Goal: Task Accomplishment & Management: Use online tool/utility

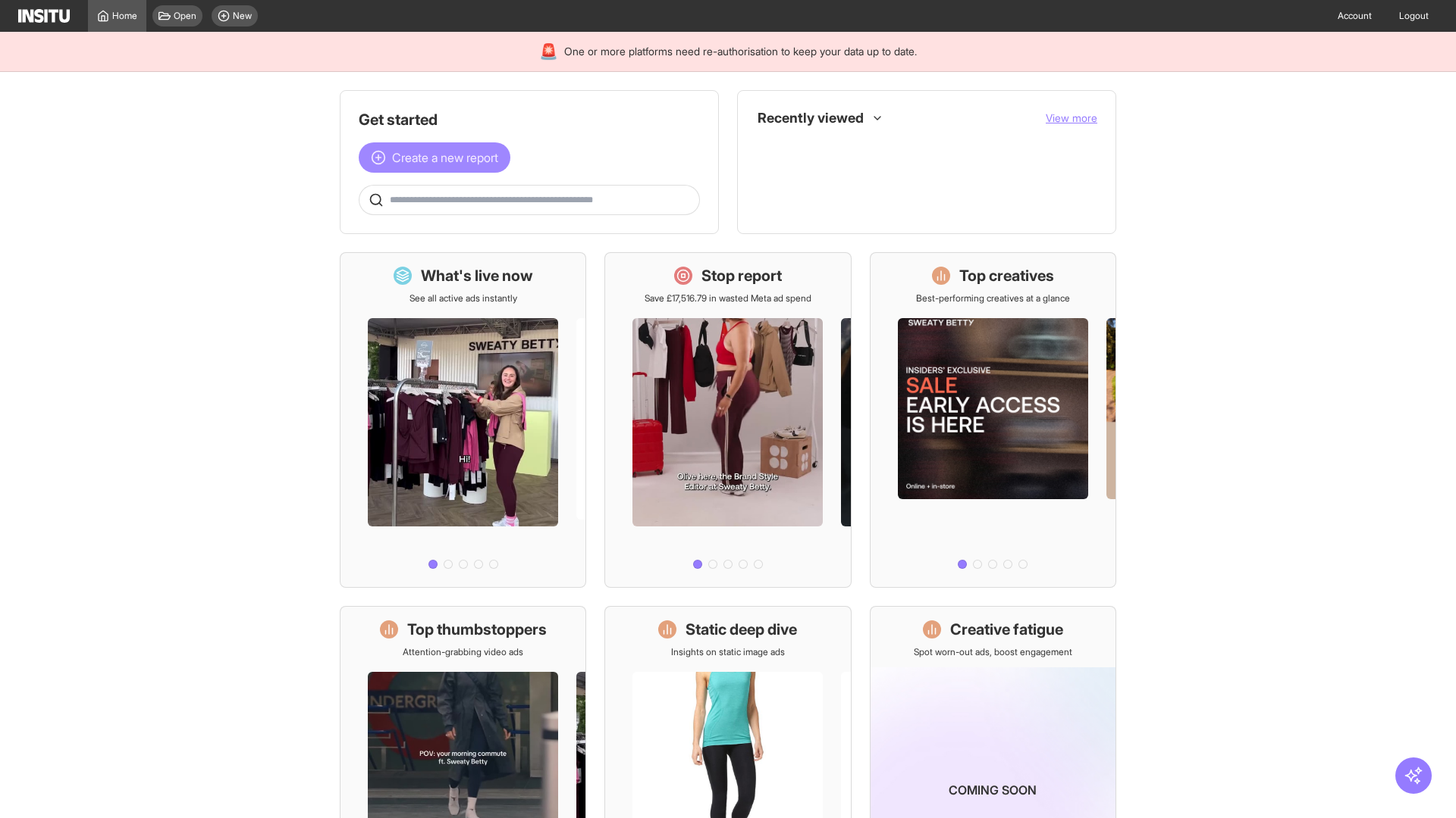
click at [439, 157] on span "Create a new report" at bounding box center [445, 157] width 106 height 18
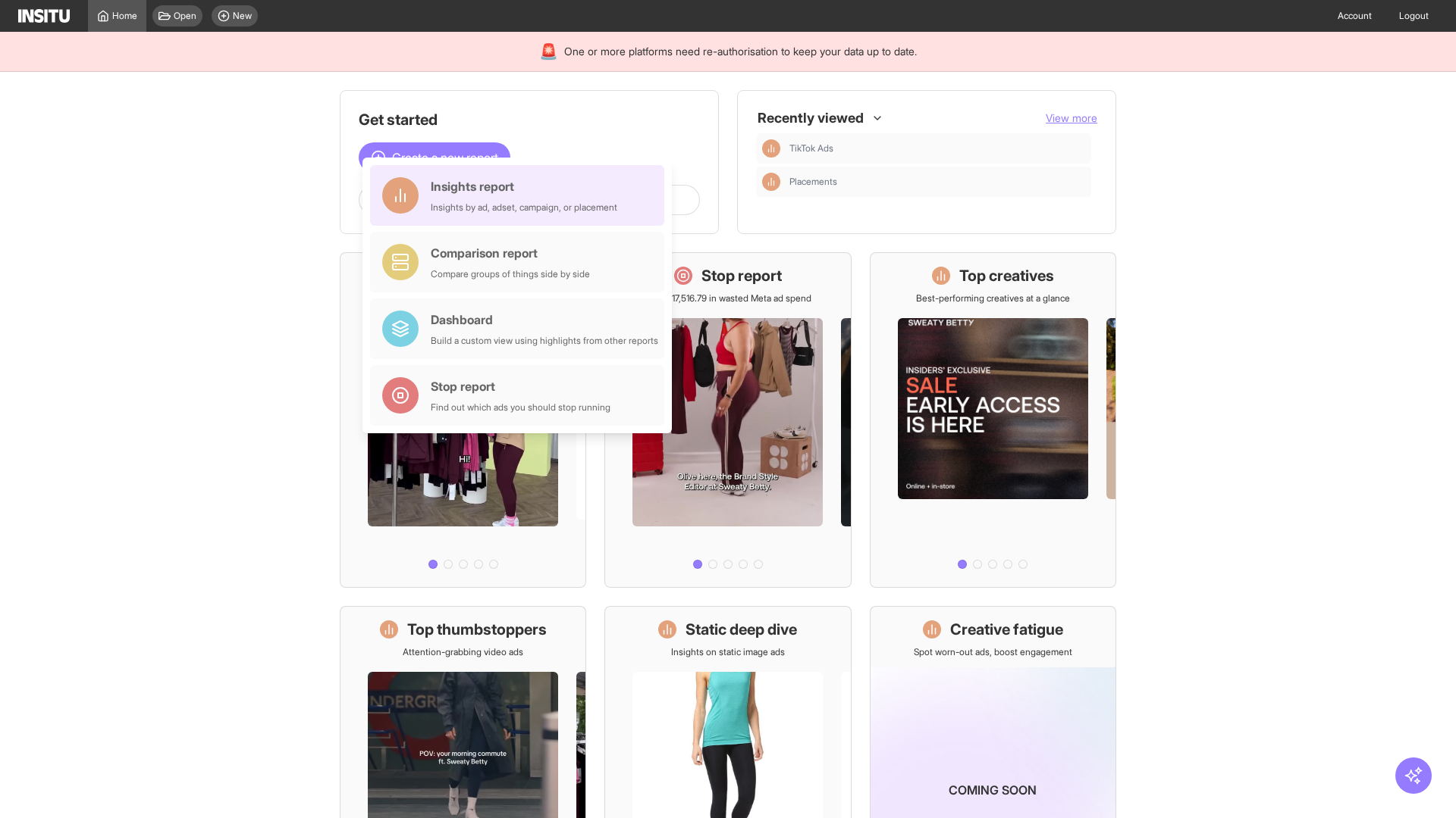
click at [521, 195] on div "Insights report Insights by ad, adset, campaign, or placement" at bounding box center [524, 196] width 186 height 37
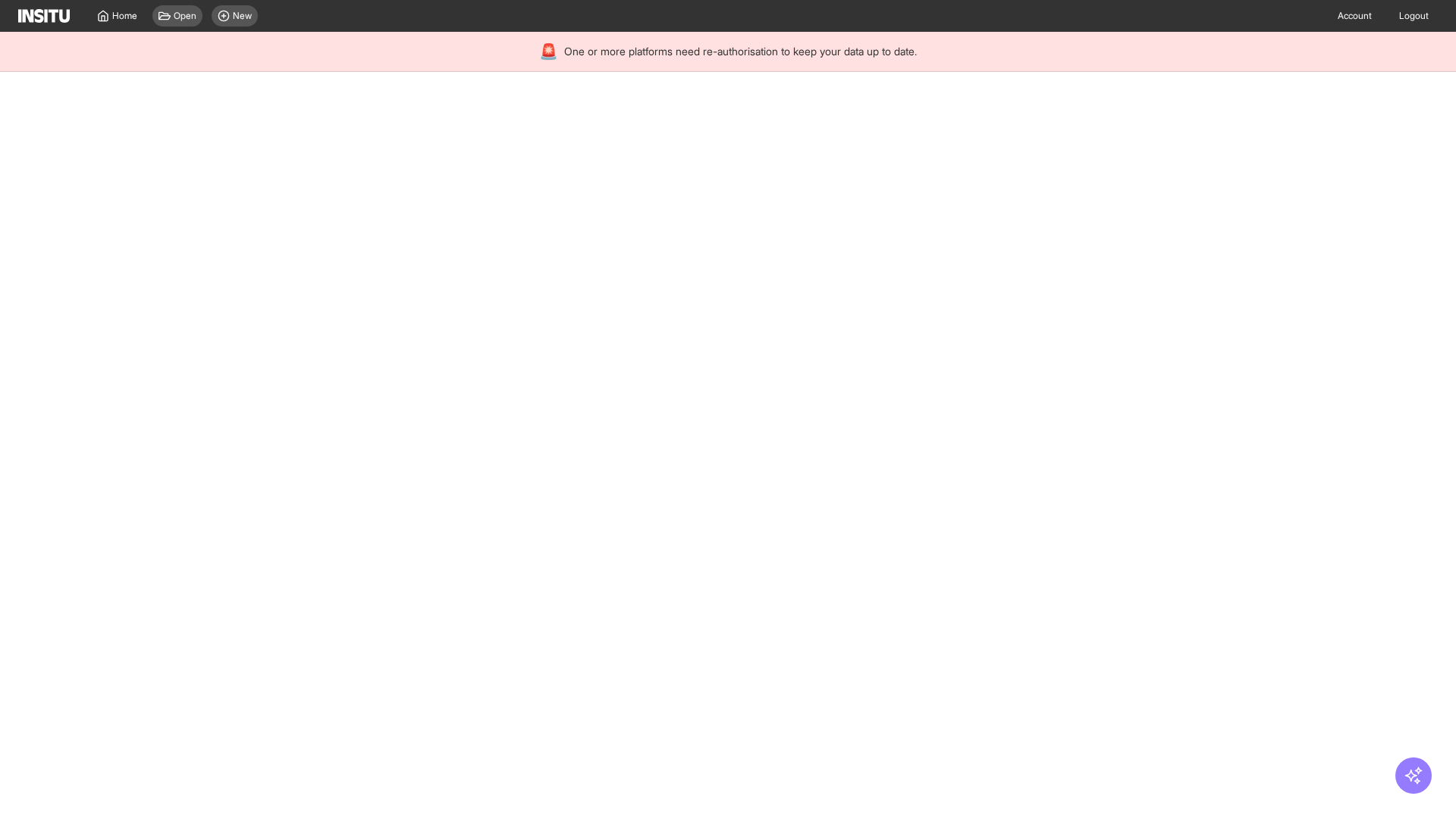
select select "**"
